Goal: Information Seeking & Learning: Learn about a topic

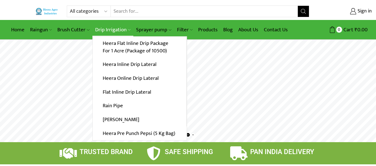
click at [105, 28] on link "Drip Irrigation" at bounding box center [112, 29] width 41 height 13
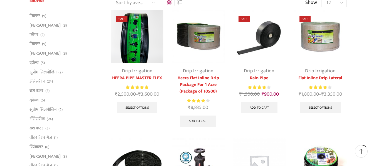
scroll to position [58, 0]
click at [331, 77] on link "Flat Inline Drip Lateral" at bounding box center [320, 78] width 53 height 7
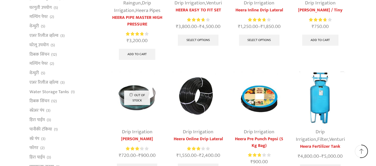
scroll to position [258, 0]
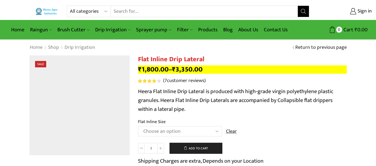
click at [191, 92] on p "Heera Flat Inline Drip Lateral is produced with high-grade virgin polyethylene …" at bounding box center [242, 100] width 208 height 27
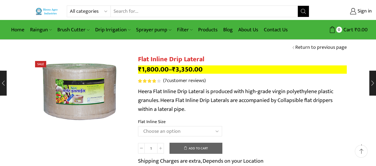
scroll to position [54, 0]
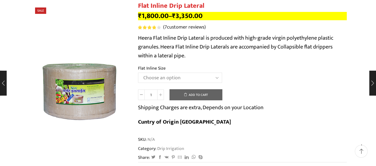
click at [185, 78] on select "Choose an option 12 MM 0.25 Thickness (30 CM) 12 MM 0.25 Thickness (40 CM) 12 M…" at bounding box center [180, 78] width 84 height 10
select select "16 MM 0.70 Thickness (40 CM)"
click at [138, 73] on select "Choose an option 12 MM 0.25 Thickness (30 CM) 12 MM 0.25 Thickness (40 CM) 12 M…" at bounding box center [180, 78] width 84 height 10
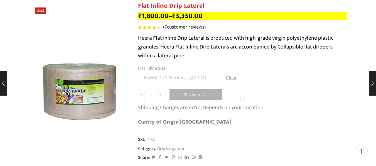
click at [264, 53] on p "Heera Flat Inline Drip Lateral is produced with high-grade virgin polyethylene …" at bounding box center [242, 47] width 208 height 27
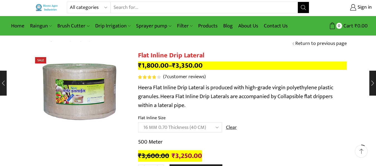
scroll to position [0, 0]
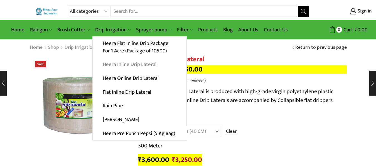
click at [121, 65] on link "Heera Inline Drip Lateral" at bounding box center [140, 65] width 94 height 14
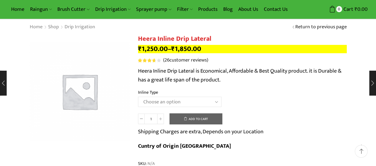
scroll to position [24, 0]
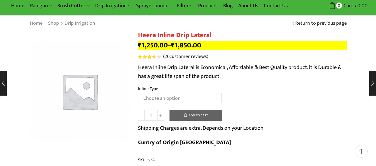
click at [209, 97] on select "Choose an option Heera Inline 12 MM (30CM) Heera Inline 12 MM (38CM) Heera Inli…" at bounding box center [179, 98] width 83 height 10
click at [138, 93] on select "Choose an option Heera Inline 12 MM (30CM) Heera Inline 12 MM (38CM) Heera Inli…" at bounding box center [179, 98] width 83 height 10
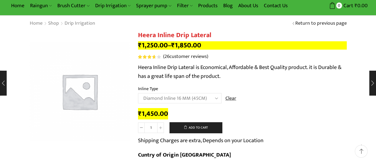
click at [209, 100] on select "Choose an option Heera Inline 12 MM (30CM) Heera Inline 12 MM (38CM) Heera Inli…" at bounding box center [179, 98] width 83 height 10
click at [138, 93] on select "Choose an option Heera Inline 12 MM (30CM) Heera Inline 12 MM (38CM) Heera Inli…" at bounding box center [179, 98] width 83 height 10
click at [199, 98] on select "Choose an option Heera Inline 12 MM (30CM) Heera Inline 12 MM (38CM) Heera Inli…" at bounding box center [179, 98] width 83 height 10
click at [138, 93] on select "Choose an option Heera Inline 12 MM (30CM) Heera Inline 12 MM (38CM) Heera Inli…" at bounding box center [179, 98] width 83 height 10
click at [194, 99] on select "Choose an option Heera Inline 12 MM (30CM) Heera Inline 12 MM (38CM) Heera Inli…" at bounding box center [179, 98] width 83 height 10
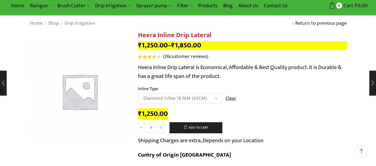
click at [138, 93] on select "Choose an option Heera Inline 12 MM (30CM) Heera Inline 12 MM (38CM) Heera Inli…" at bounding box center [179, 98] width 83 height 10
click at [182, 97] on select "Choose an option Heera Inline 12 MM (30CM) Heera Inline 12 MM (38CM) Heera Inli…" at bounding box center [179, 98] width 83 height 10
click at [138, 93] on select "Choose an option Heera Inline 12 MM (30CM) Heera Inline 12 MM (38CM) Heera Inli…" at bounding box center [179, 98] width 83 height 10
click at [192, 98] on select "Choose an option Heera Inline 12 MM (30CM) Heera Inline 12 MM (38CM) Heera Inli…" at bounding box center [179, 98] width 83 height 10
click at [138, 93] on select "Choose an option Heera Inline 12 MM (30CM) Heera Inline 12 MM (38CM) Heera Inli…" at bounding box center [179, 98] width 83 height 10
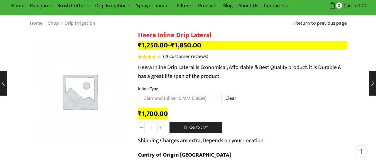
select select "Diamond Inline 16 MM (38CM)"
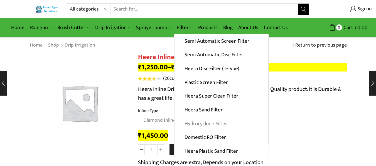
scroll to position [0, 0]
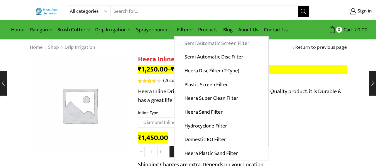
click at [212, 44] on link "Semi Automatic Screen Filter" at bounding box center [221, 44] width 94 height 14
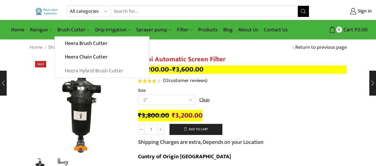
click at [74, 69] on link "Heera Hybrid Brush Cutter" at bounding box center [102, 71] width 94 height 14
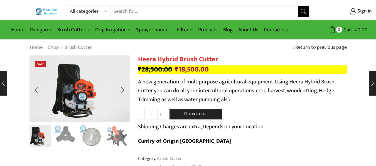
click at [61, 133] on img "2 / 10" at bounding box center [65, 135] width 23 height 23
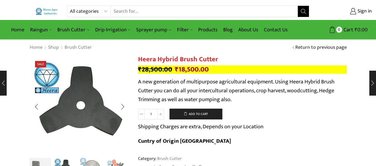
click at [84, 162] on img "3 / 10" at bounding box center [90, 169] width 23 height 23
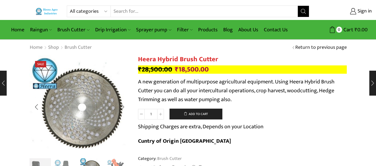
click at [112, 162] on img "4 / 10" at bounding box center [116, 169] width 23 height 23
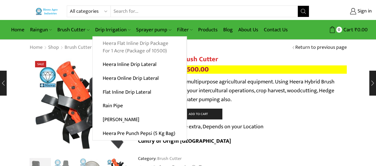
click at [119, 41] on link "Heera Flat Inline Drip Package For 1 Acre (Package of 10500)" at bounding box center [140, 47] width 94 height 21
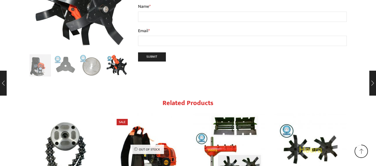
scroll to position [648, 0]
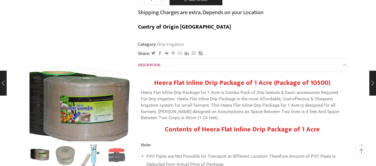
scroll to position [122, 0]
